Goal: Information Seeking & Learning: Learn about a topic

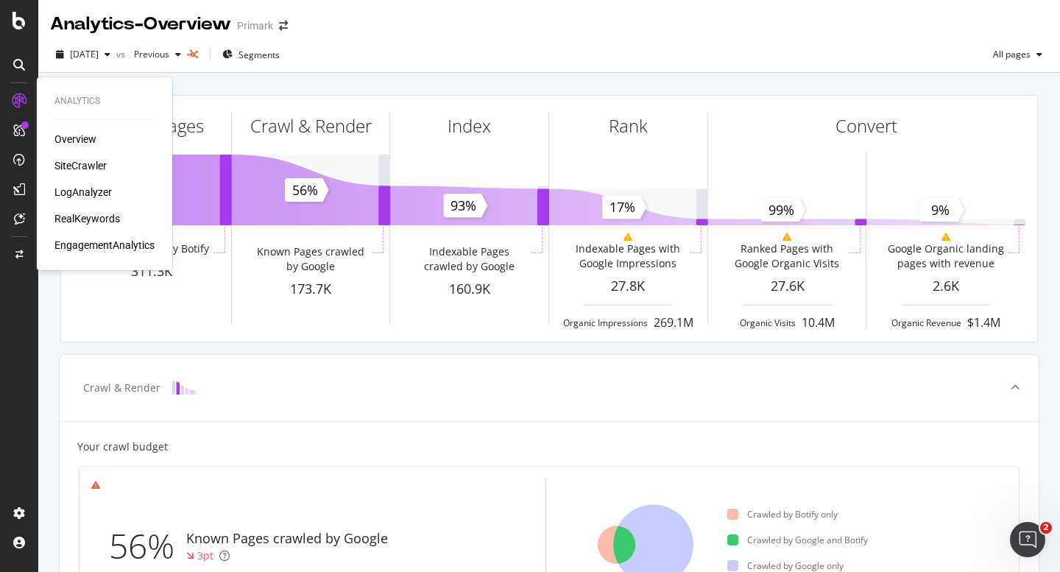
drag, startPoint x: 81, startPoint y: 163, endPoint x: 129, endPoint y: 171, distance: 48.4
click at [81, 163] on div "SiteCrawler" at bounding box center [80, 165] width 52 height 15
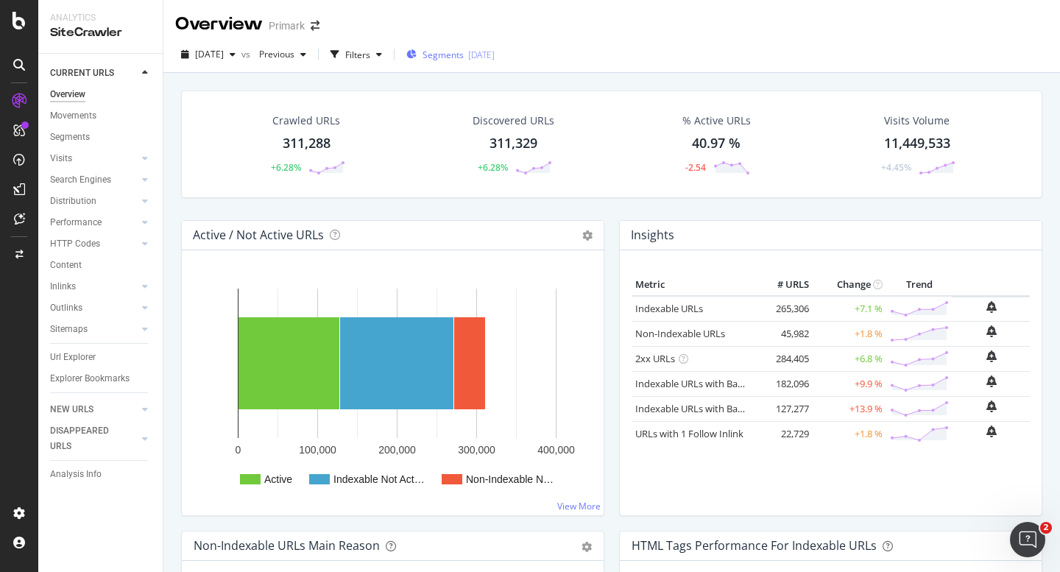
click at [458, 55] on span "Segments" at bounding box center [442, 55] width 41 height 13
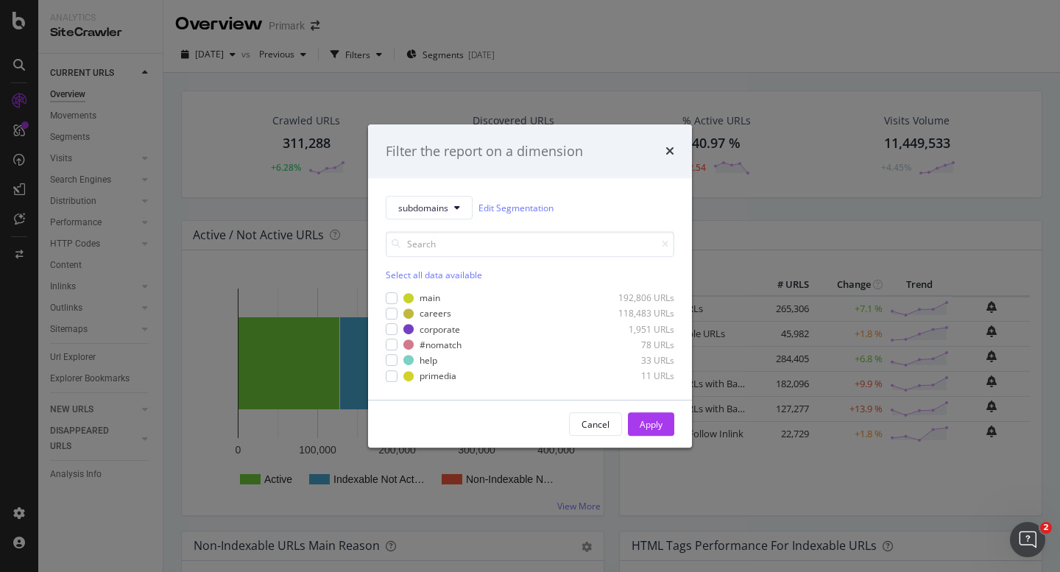
click at [431, 291] on div "main 192,806 URLs careers 118,483 URLs corporate 1,951 URLs #nomatch 78 URLs he…" at bounding box center [530, 335] width 289 height 93
click at [428, 297] on div "main" at bounding box center [430, 298] width 21 height 13
click at [644, 422] on div "Apply" at bounding box center [651, 424] width 23 height 13
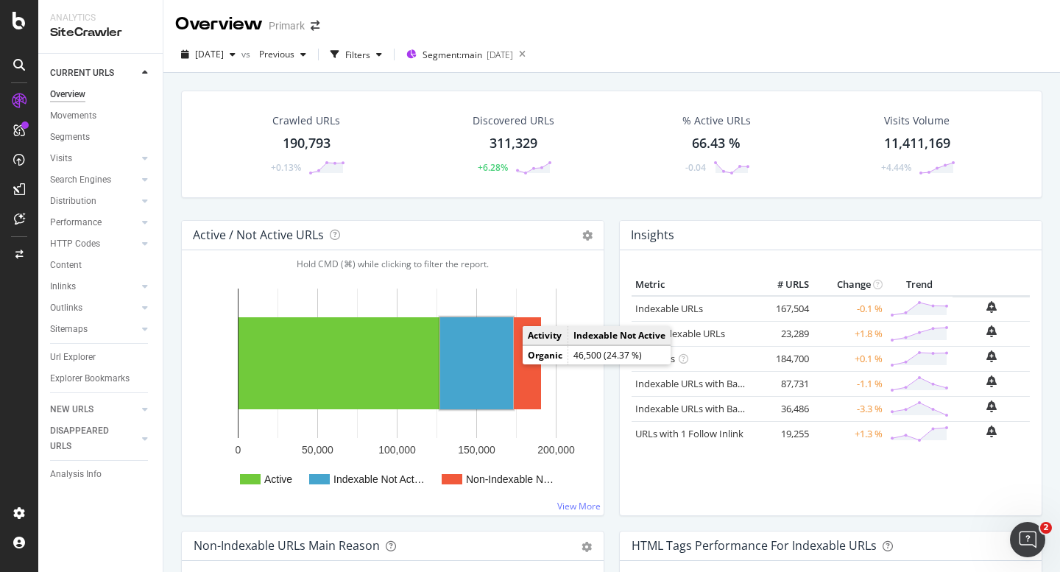
click at [471, 358] on rect "A chart." at bounding box center [476, 363] width 73 height 92
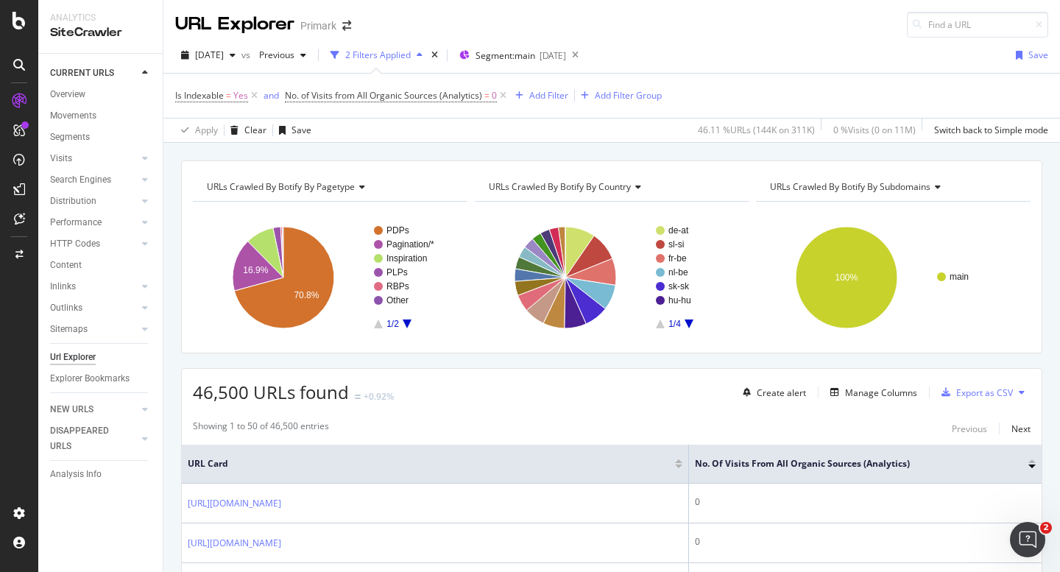
click at [79, 355] on div "Url Explorer" at bounding box center [73, 357] width 46 height 15
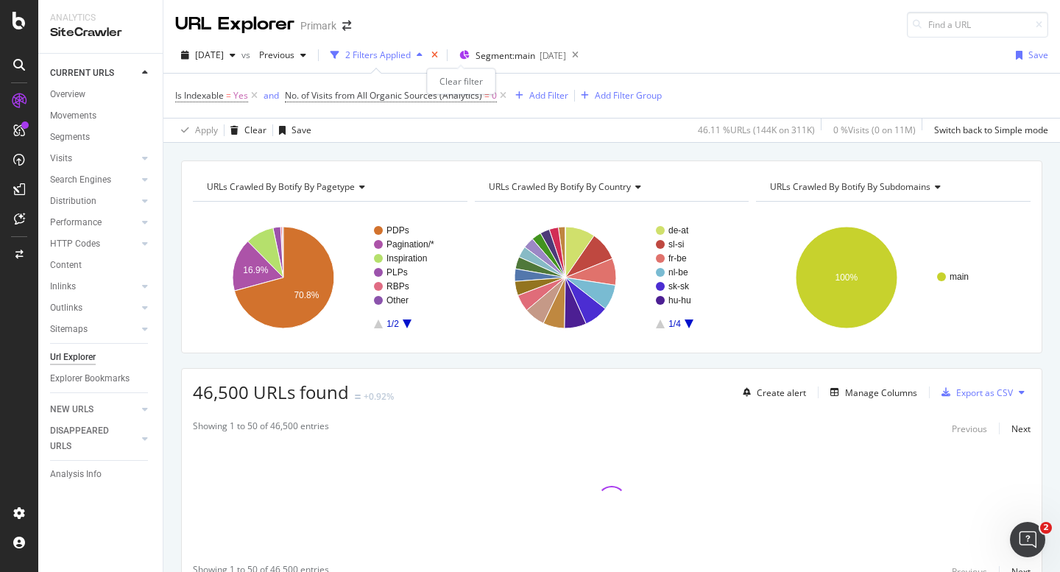
click at [438, 55] on icon "times" at bounding box center [434, 55] width 7 height 9
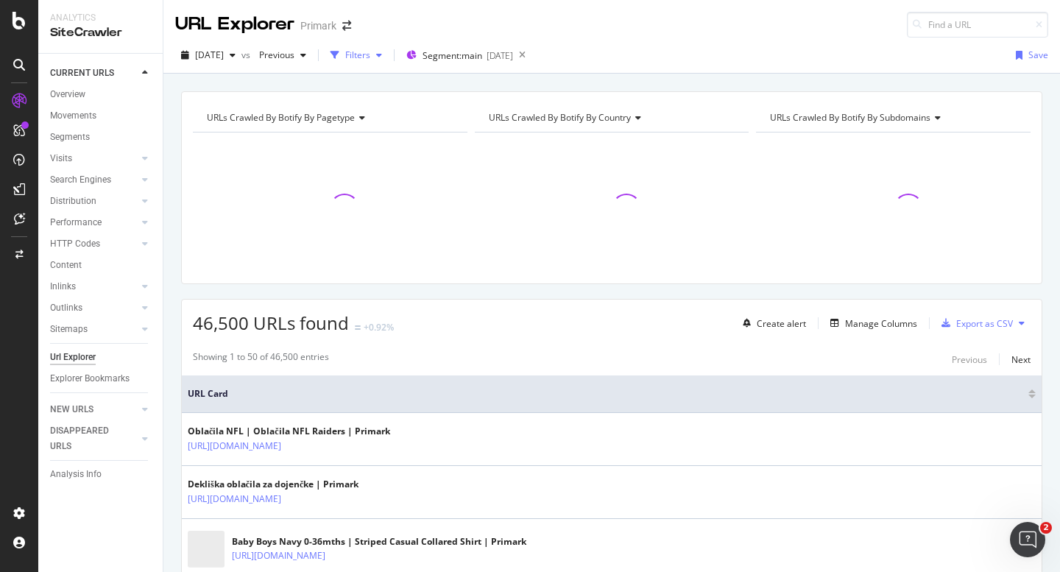
click at [370, 57] on div "Filters" at bounding box center [357, 55] width 25 height 13
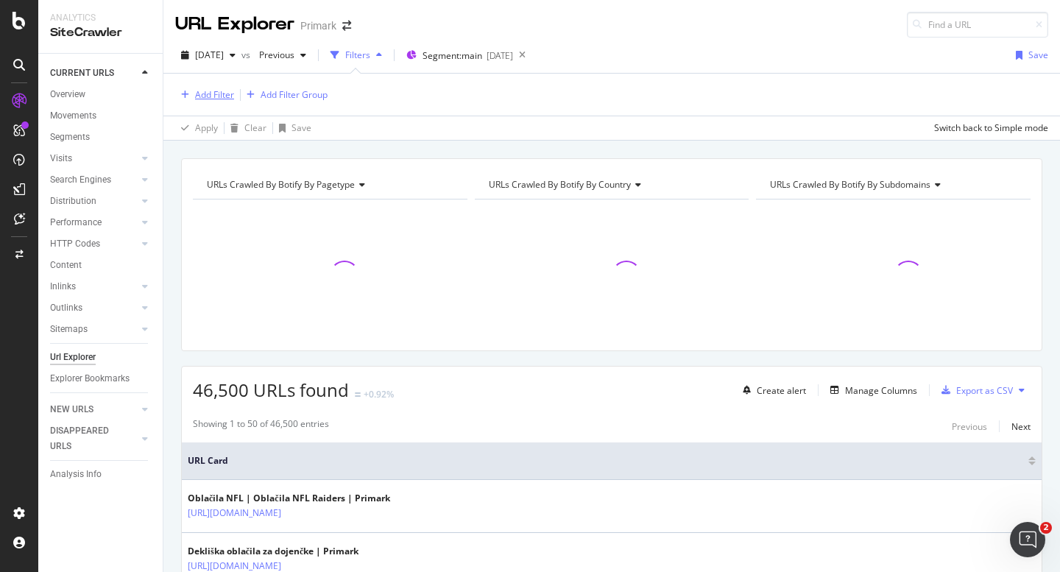
click at [218, 99] on div "Add Filter" at bounding box center [214, 94] width 39 height 13
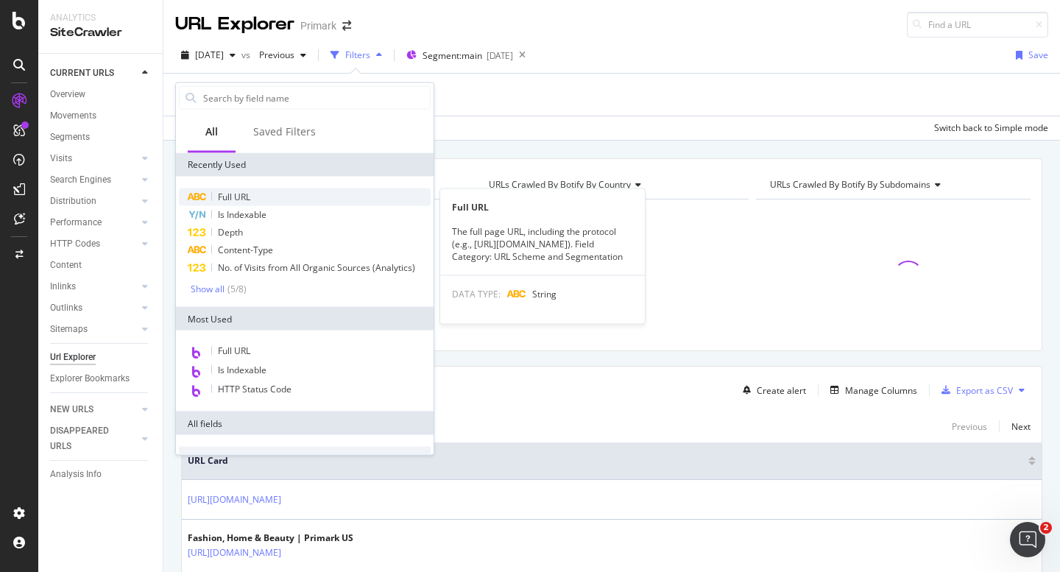
click at [244, 199] on span "Full URL" at bounding box center [234, 197] width 32 height 13
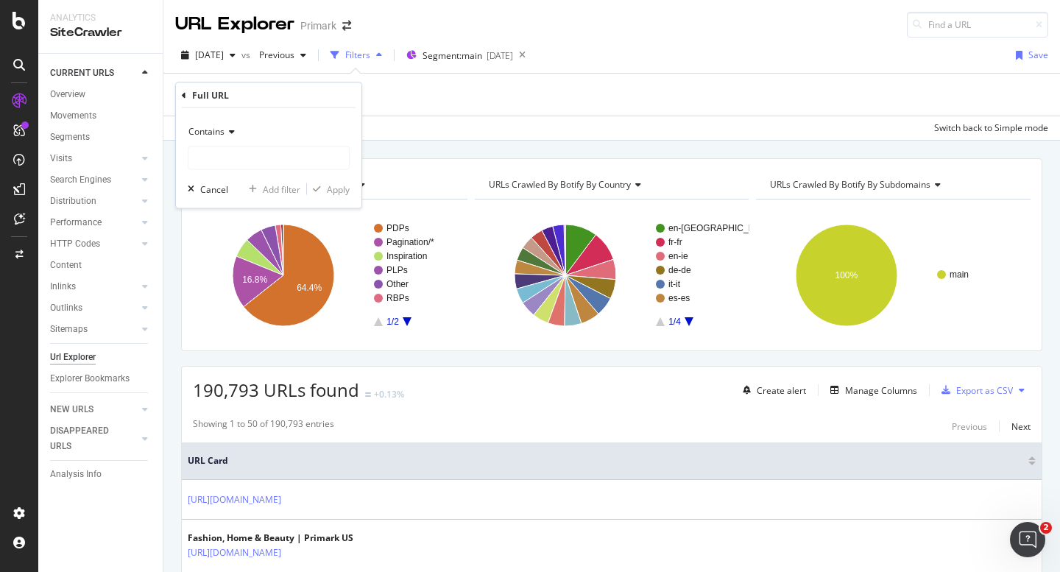
click at [214, 132] on span "Contains" at bounding box center [206, 131] width 36 height 13
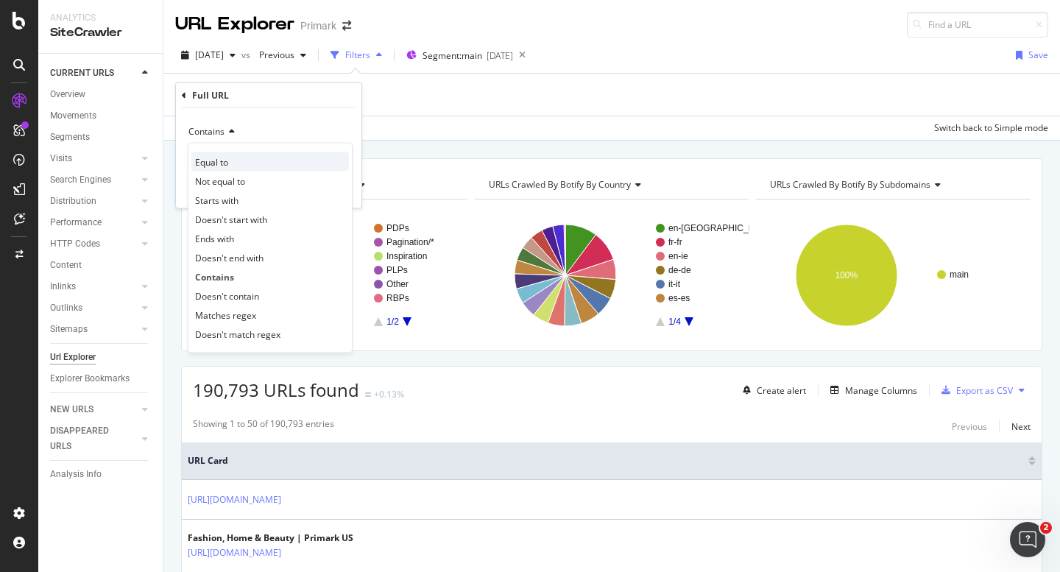
click at [215, 160] on span "Equal to" at bounding box center [211, 161] width 33 height 13
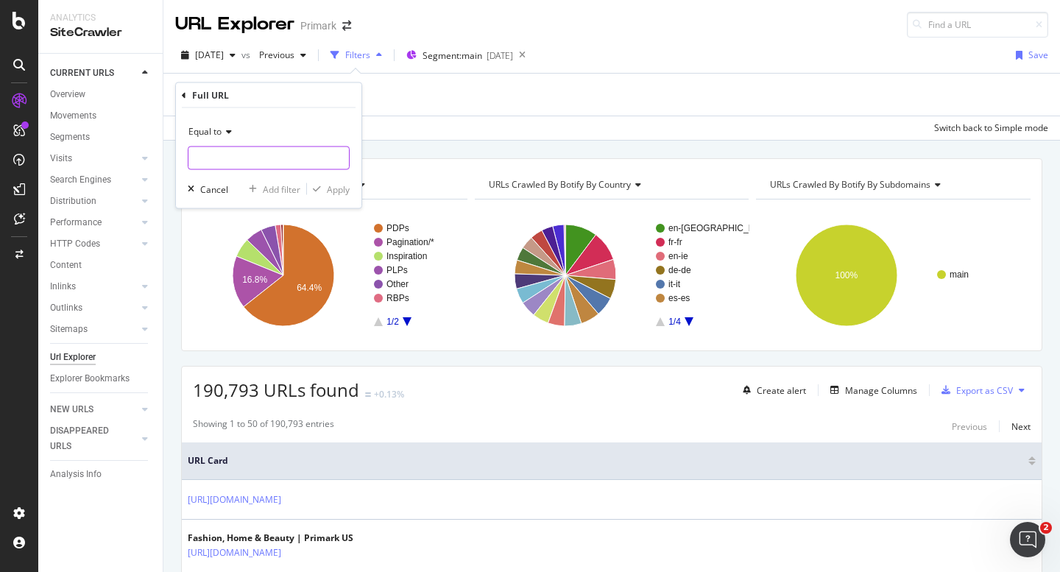
click at [223, 159] on input "text" at bounding box center [268, 158] width 160 height 24
paste input "[URL][DOMAIN_NAME]"
type input "[URL][DOMAIN_NAME]"
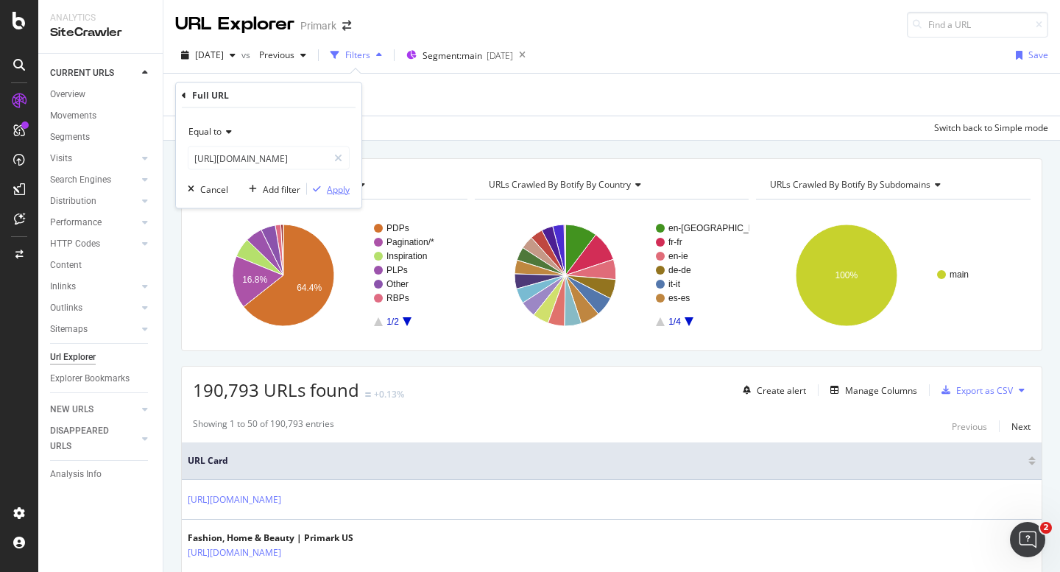
click at [329, 191] on div "Apply" at bounding box center [338, 189] width 23 height 13
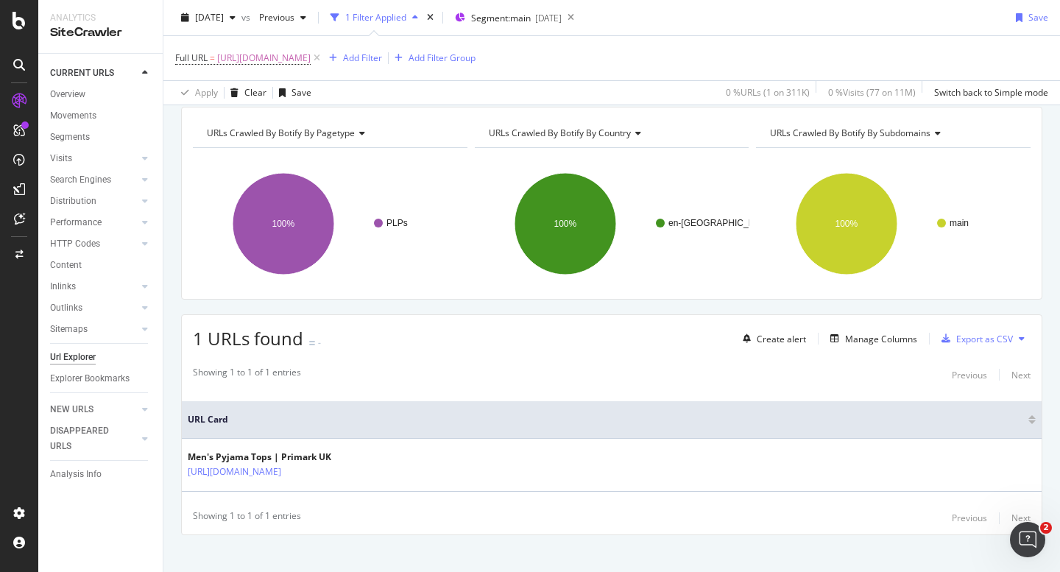
scroll to position [57, 0]
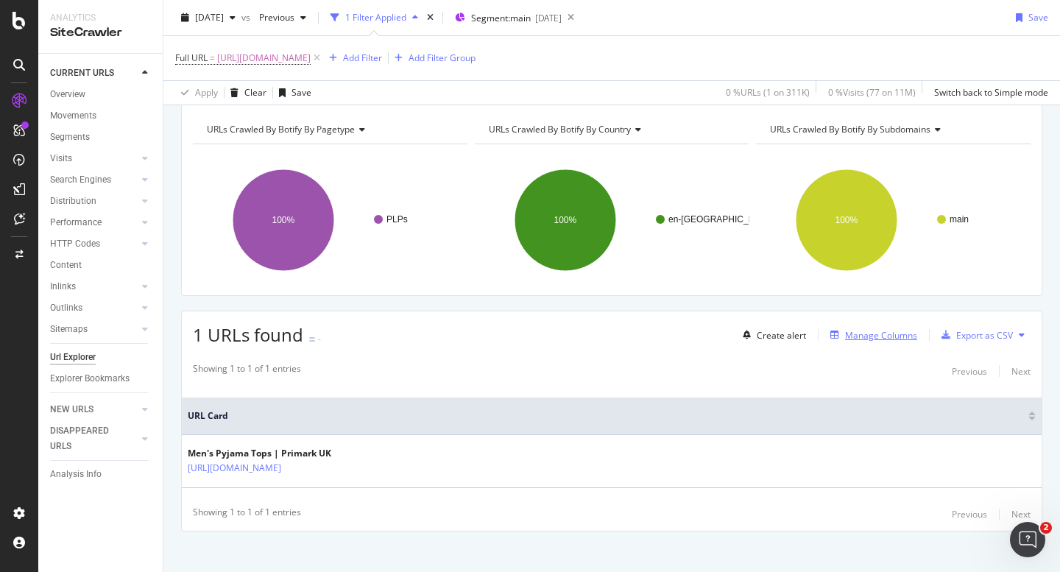
click at [861, 338] on div "Manage Columns" at bounding box center [881, 335] width 72 height 13
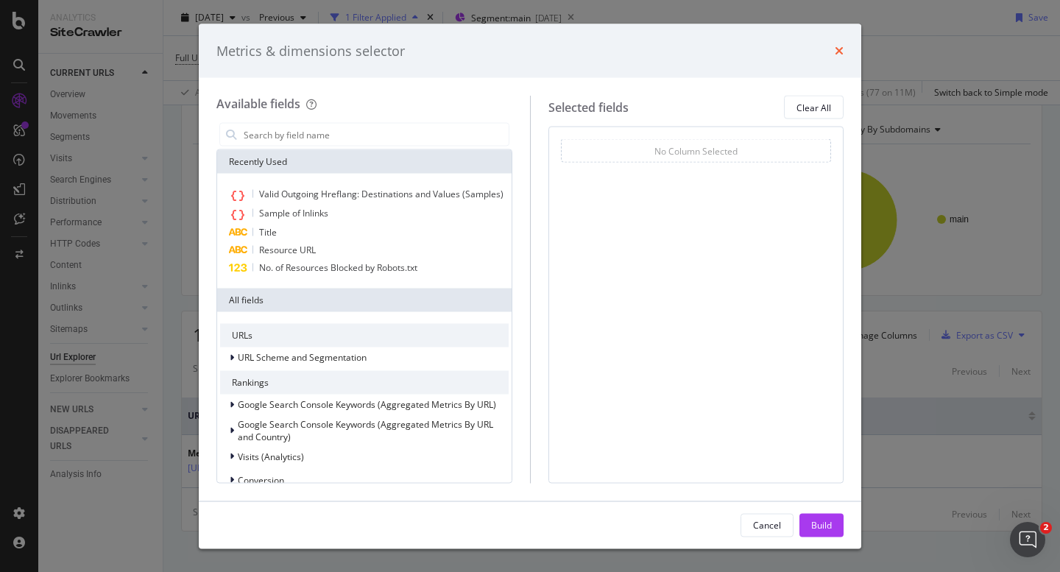
click at [838, 54] on icon "times" at bounding box center [839, 51] width 9 height 12
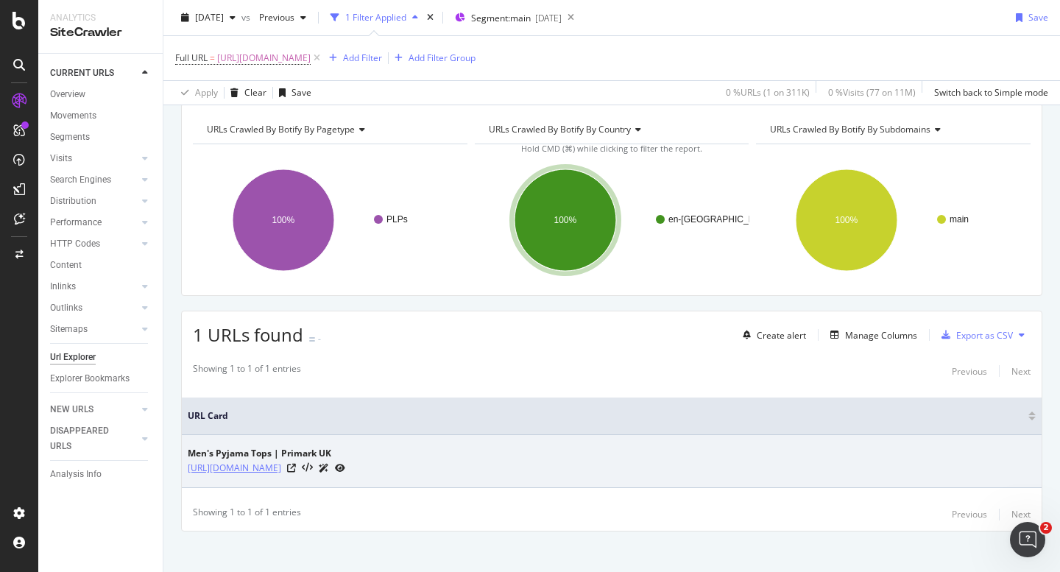
click at [281, 468] on link "[URL][DOMAIN_NAME]" at bounding box center [234, 468] width 93 height 15
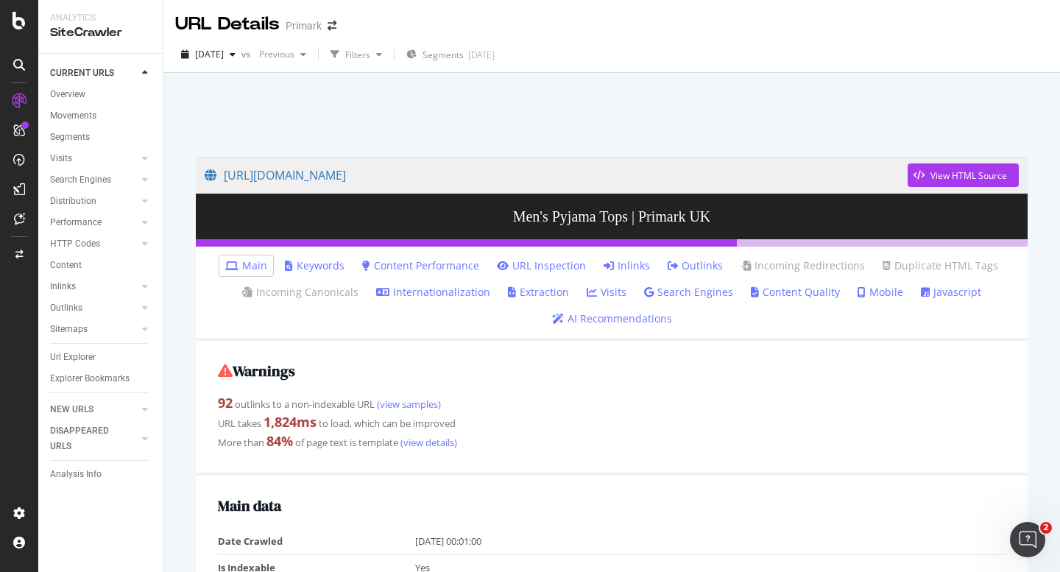
click at [436, 291] on link "Internationalization" at bounding box center [433, 292] width 114 height 15
